Goal: Task Accomplishment & Management: Manage account settings

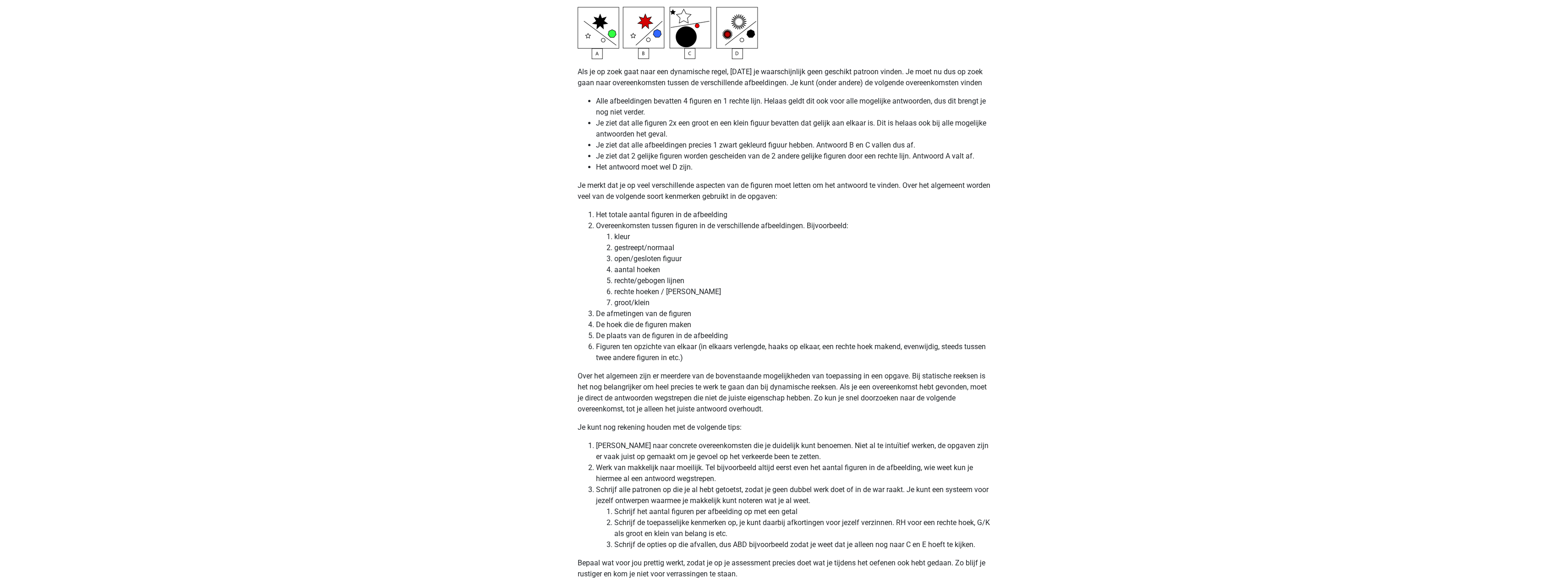
scroll to position [2292, 0]
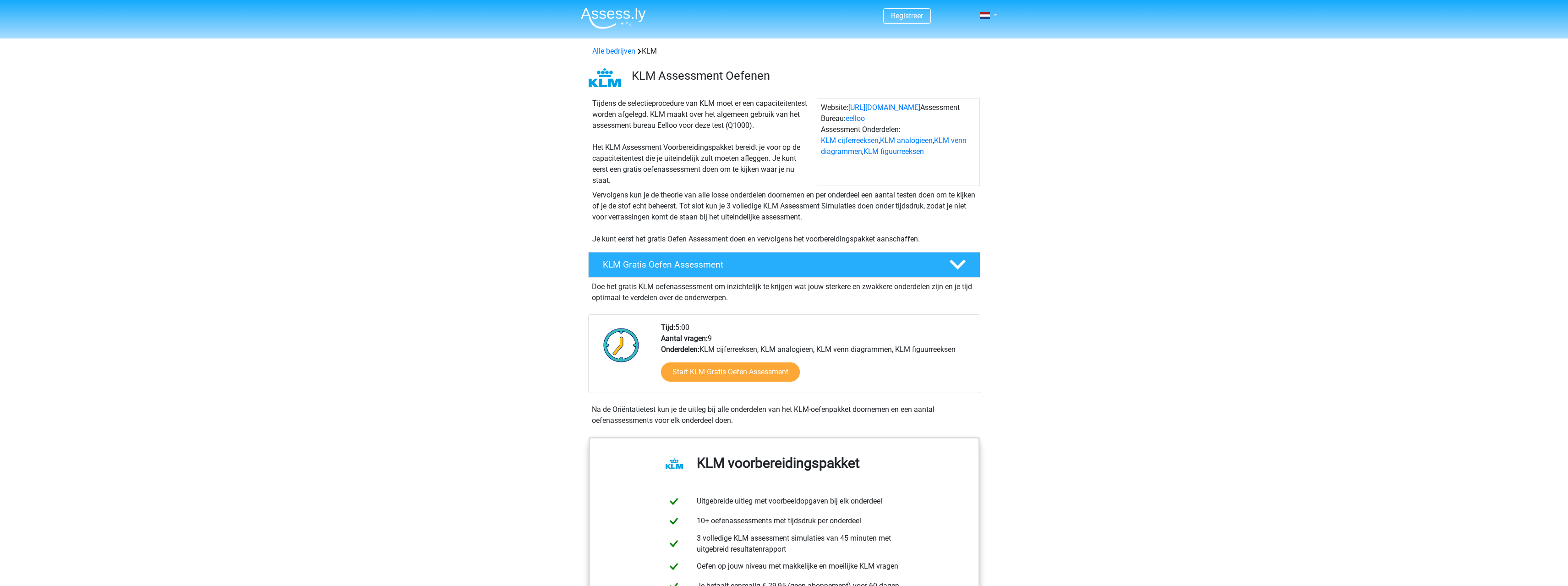
click at [995, 14] on link at bounding box center [986, 16] width 18 height 11
click at [970, 49] on link "Login" at bounding box center [962, 51] width 64 height 15
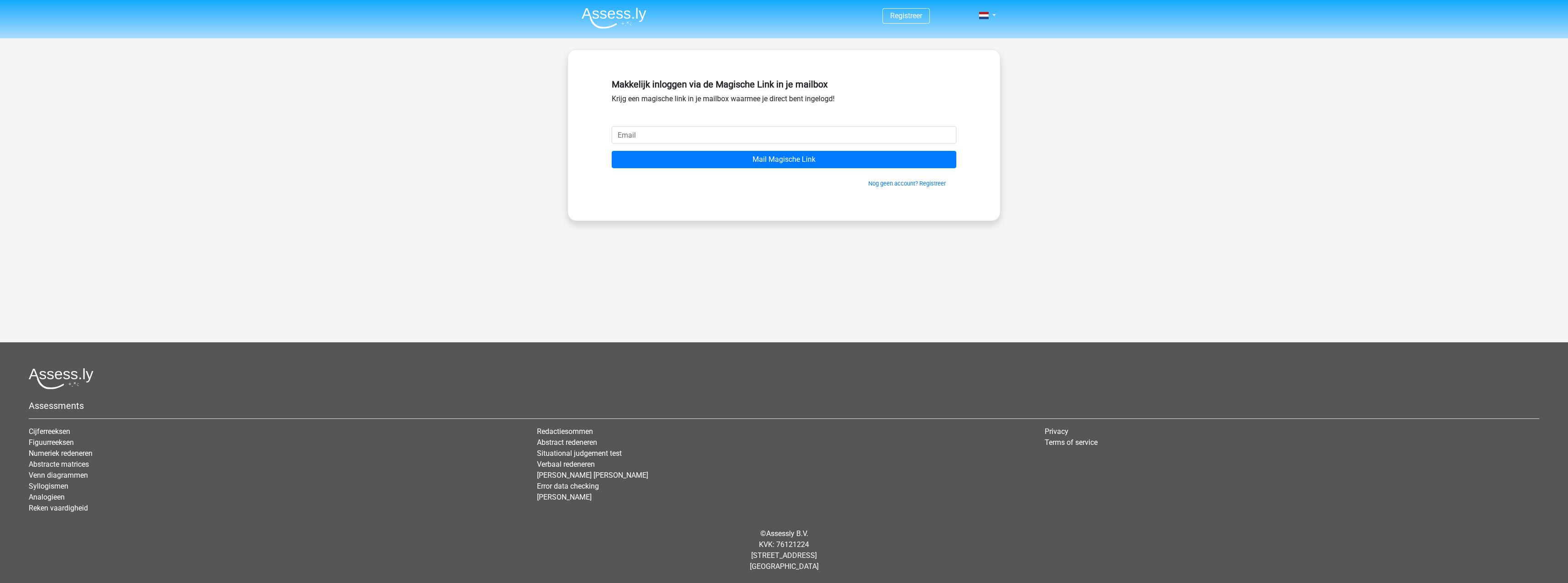
click at [682, 137] on input "email" at bounding box center [784, 135] width 345 height 17
type input "j.schaddelee@ziggo.nl"
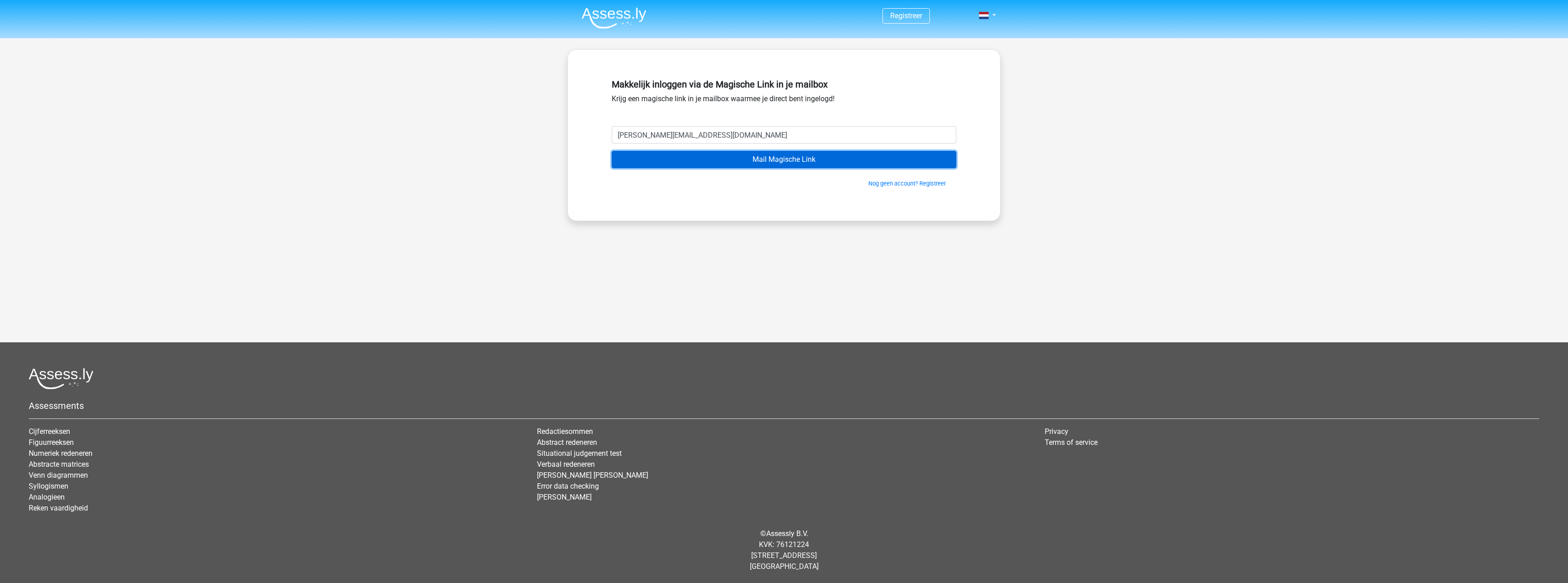
click at [733, 158] on input "Mail Magische Link" at bounding box center [784, 159] width 345 height 17
